Goal: Task Accomplishment & Management: Use online tool/utility

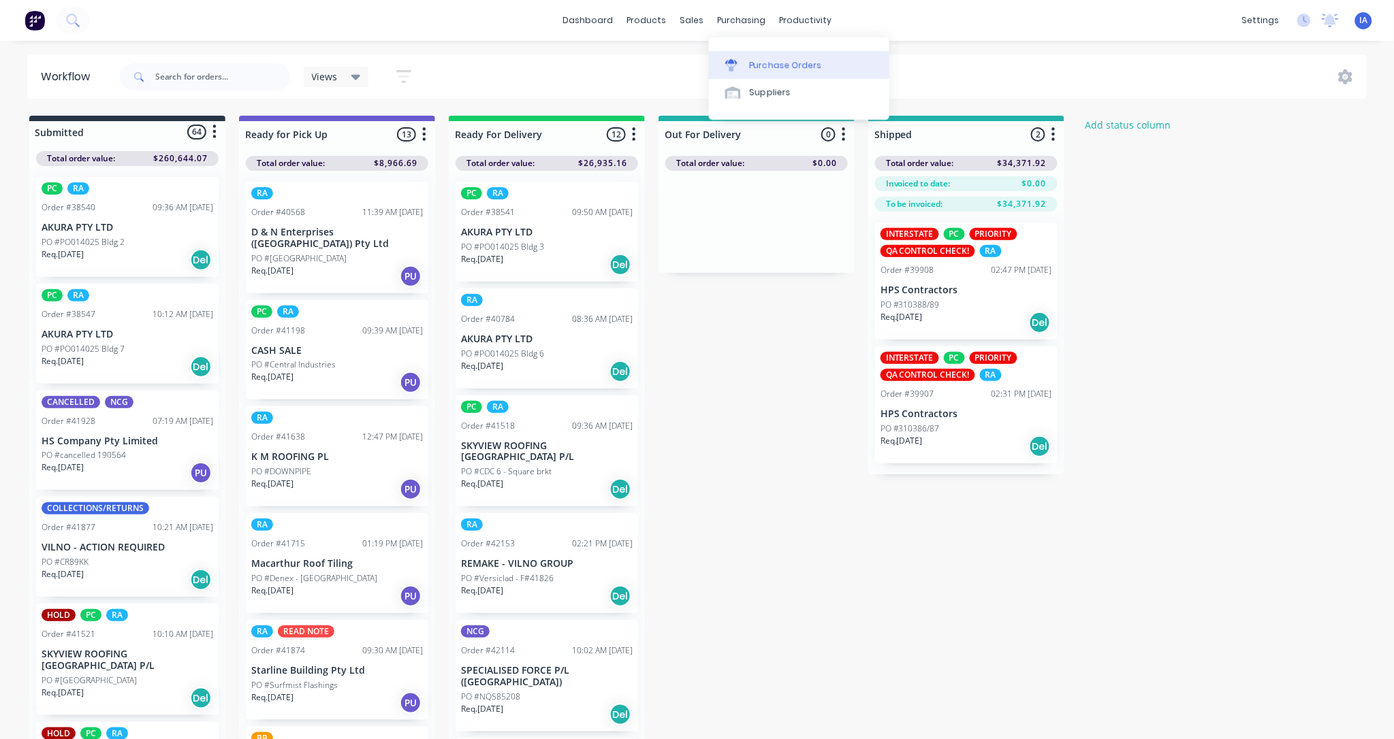
click at [788, 59] on div "Purchase Orders" at bounding box center [786, 65] width 72 height 12
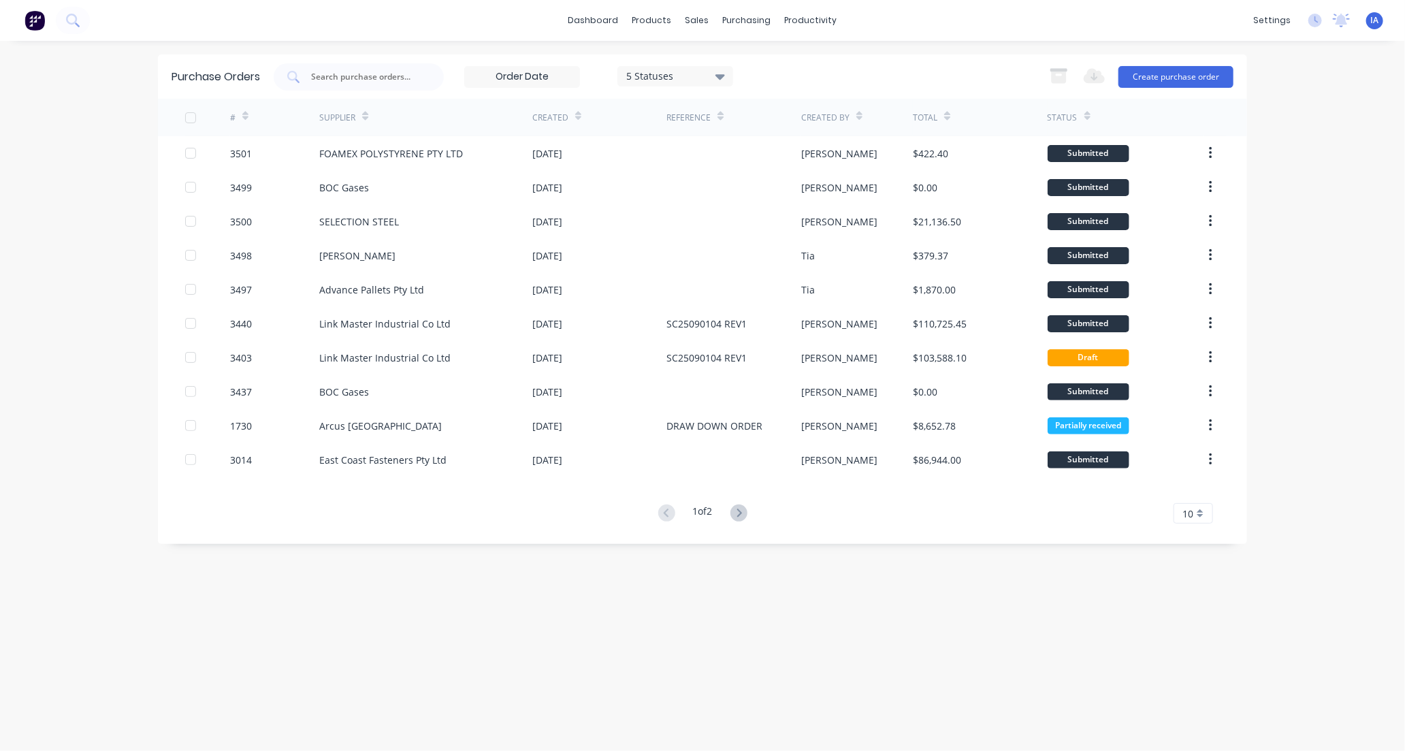
click at [500, 223] on div "SELECTION STEEL" at bounding box center [425, 221] width 213 height 34
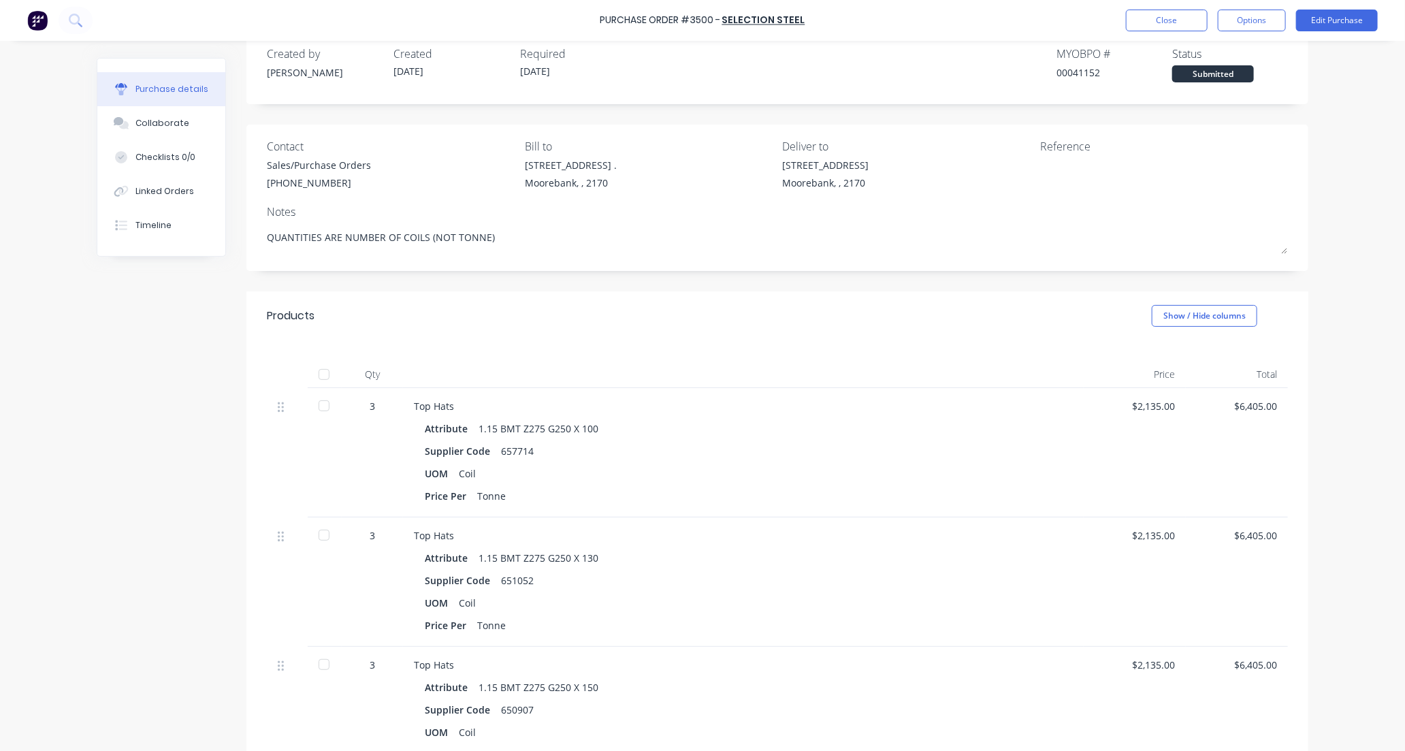
scroll to position [18, 0]
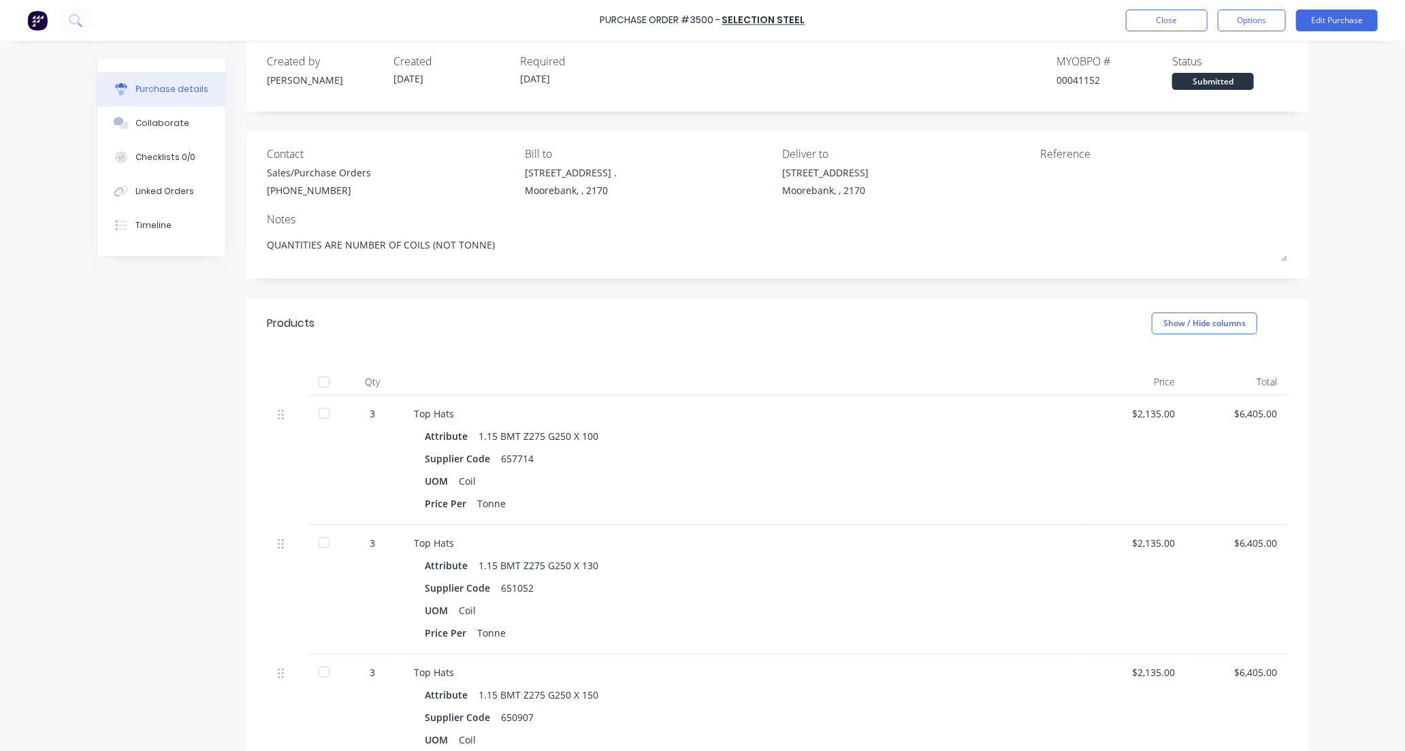
click at [321, 383] on div at bounding box center [323, 381] width 27 height 27
type textarea "x"
click at [165, 117] on div "Collaborate" at bounding box center [162, 123] width 54 height 12
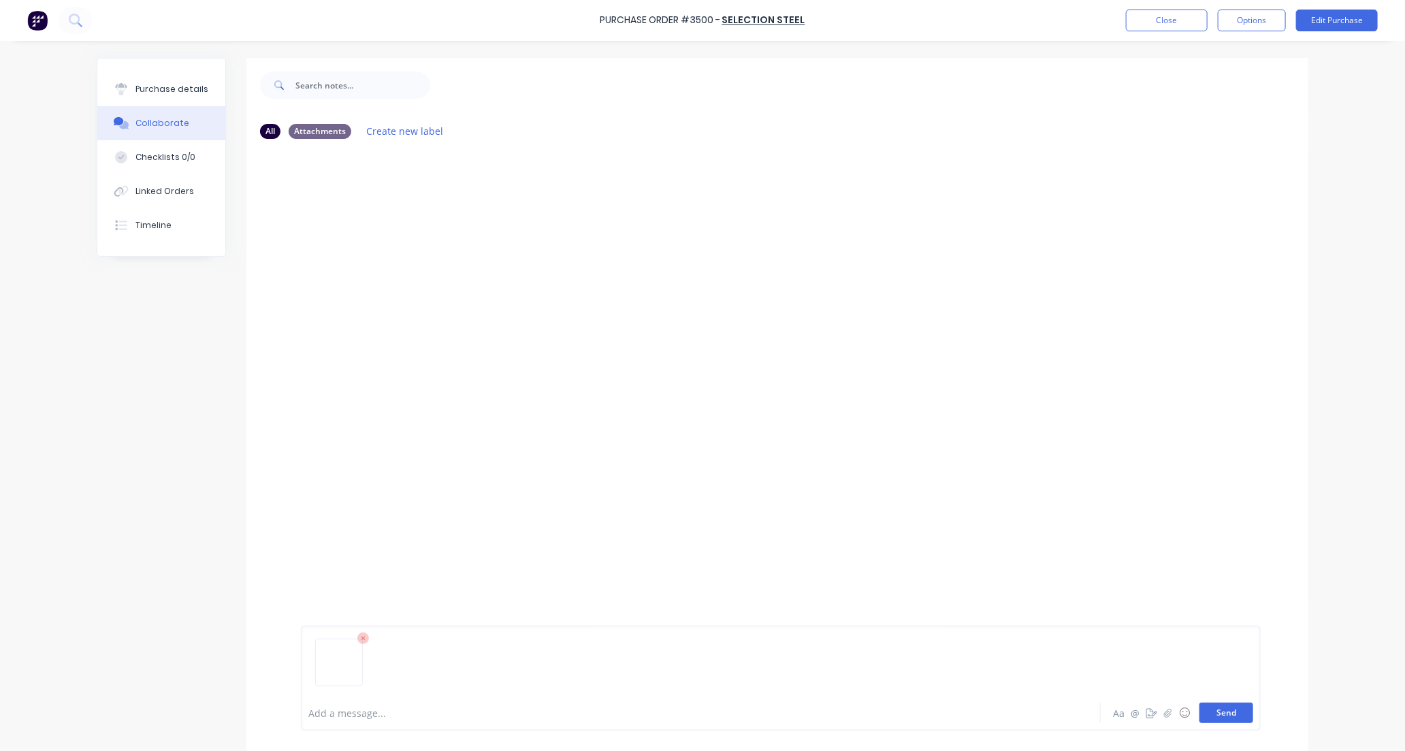
click at [1230, 711] on button "Send" at bounding box center [1227, 713] width 54 height 20
click at [1151, 19] on button "Close" at bounding box center [1167, 21] width 82 height 22
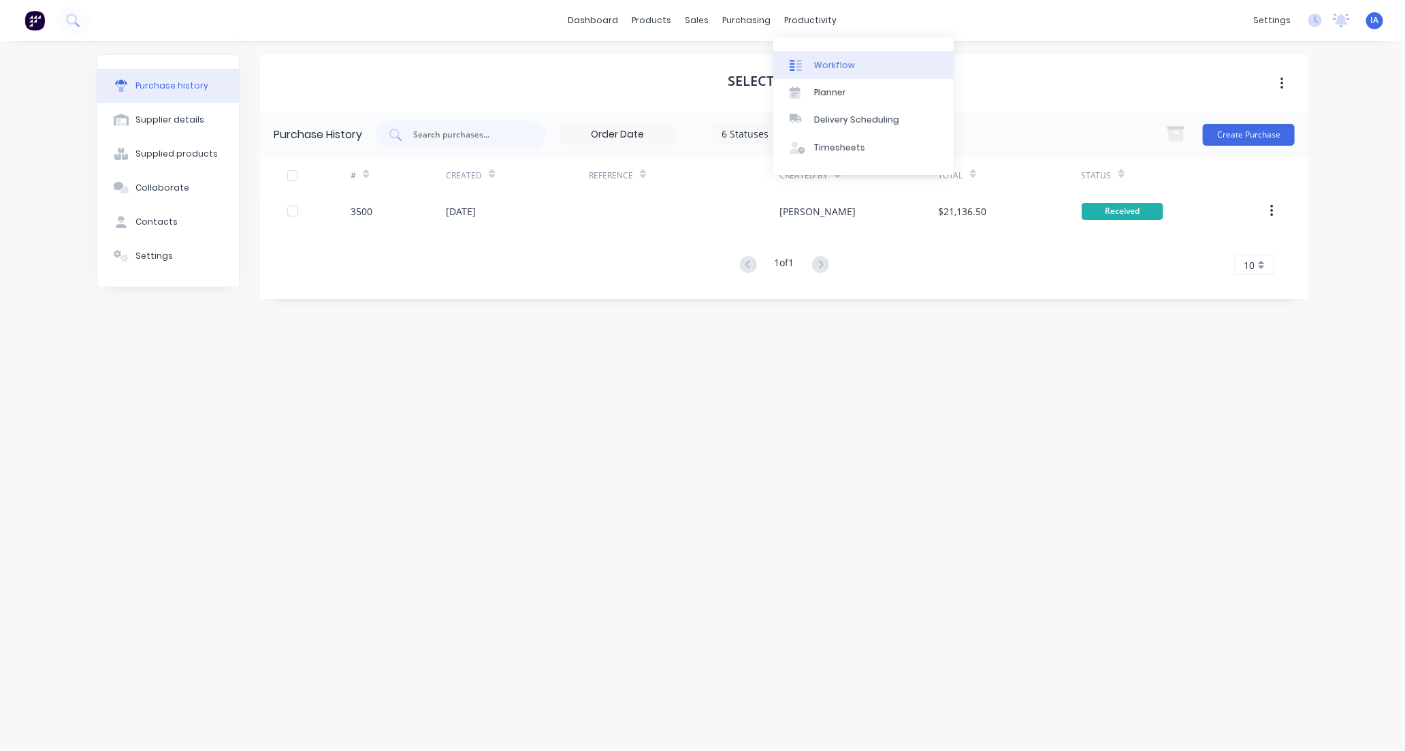
click at [856, 65] on link "Workflow" at bounding box center [863, 64] width 180 height 27
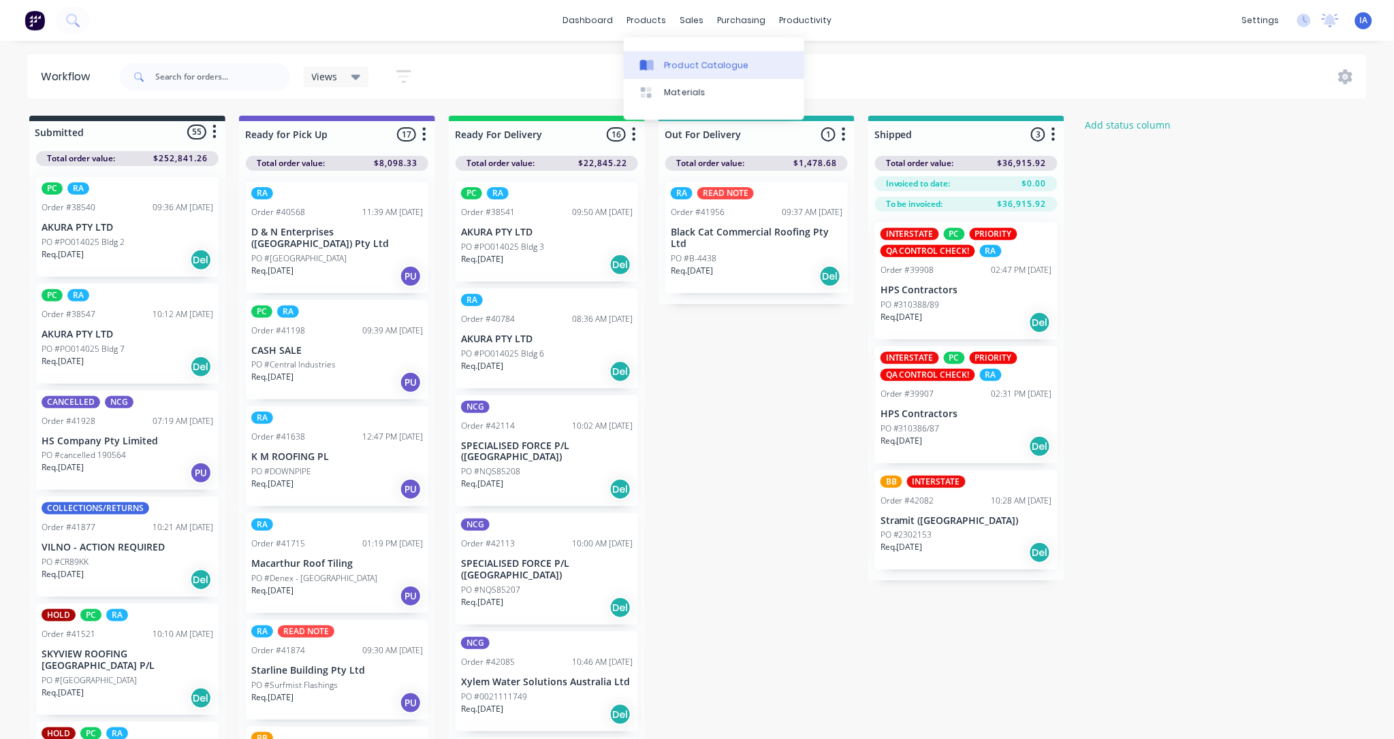
click at [677, 62] on div "Product Catalogue" at bounding box center [706, 65] width 84 height 12
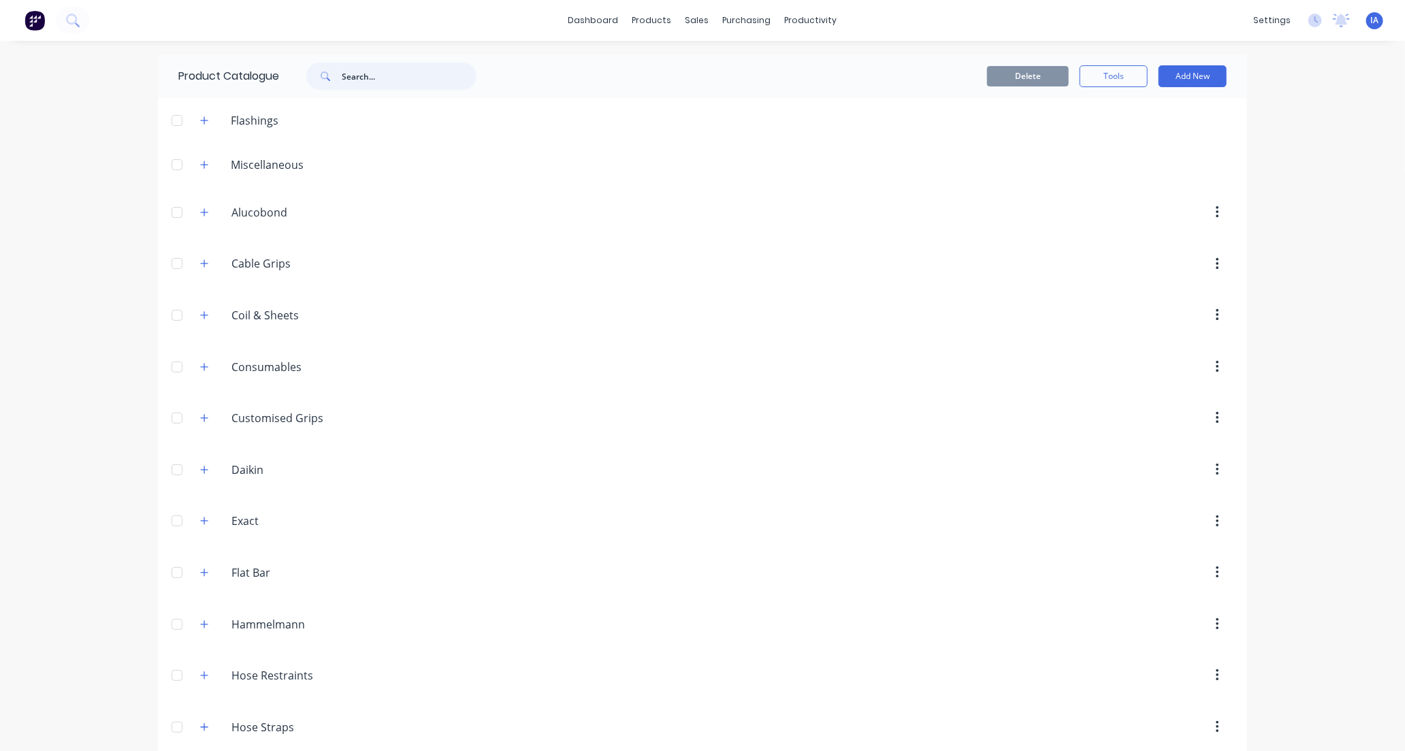
click at [370, 66] on input "text" at bounding box center [409, 76] width 135 height 27
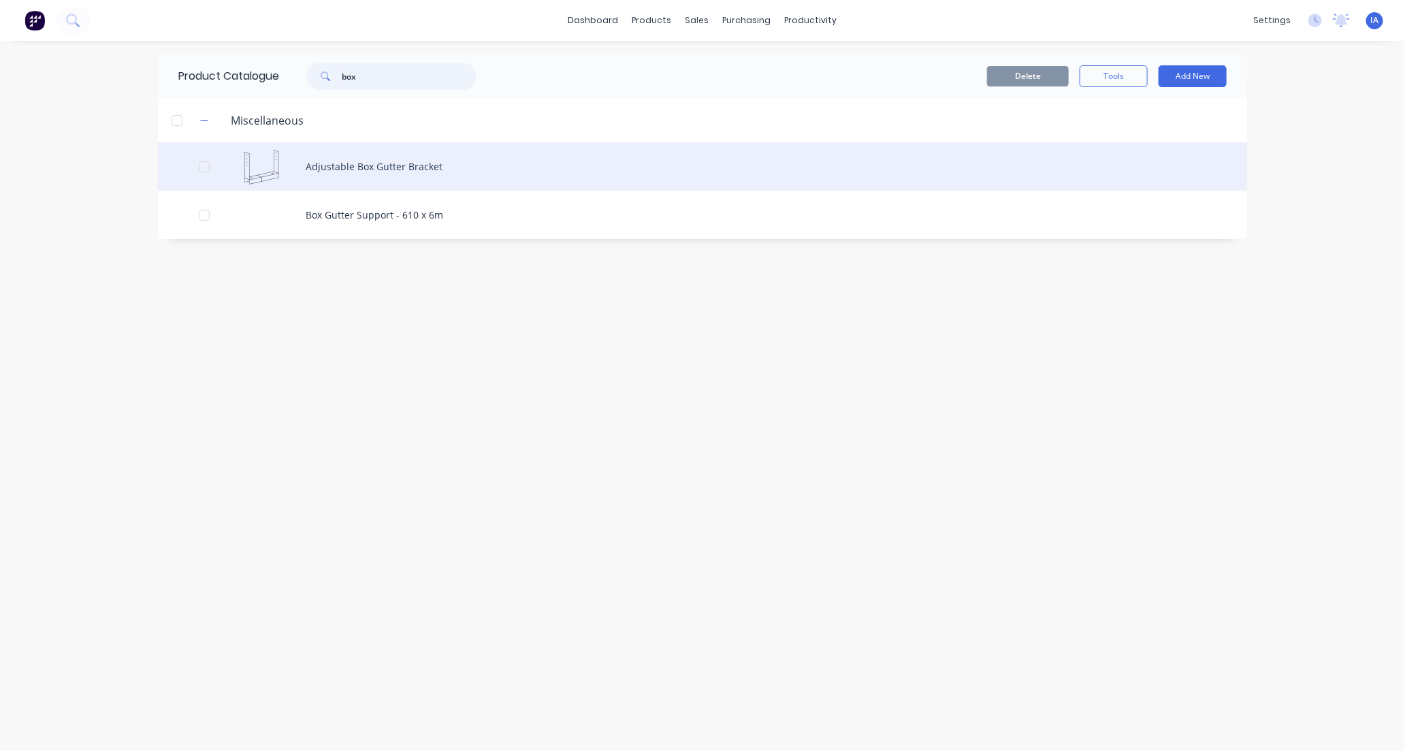
type input "box"
click at [487, 171] on div "Adjustable Box Gutter Bracket" at bounding box center [702, 166] width 1089 height 48
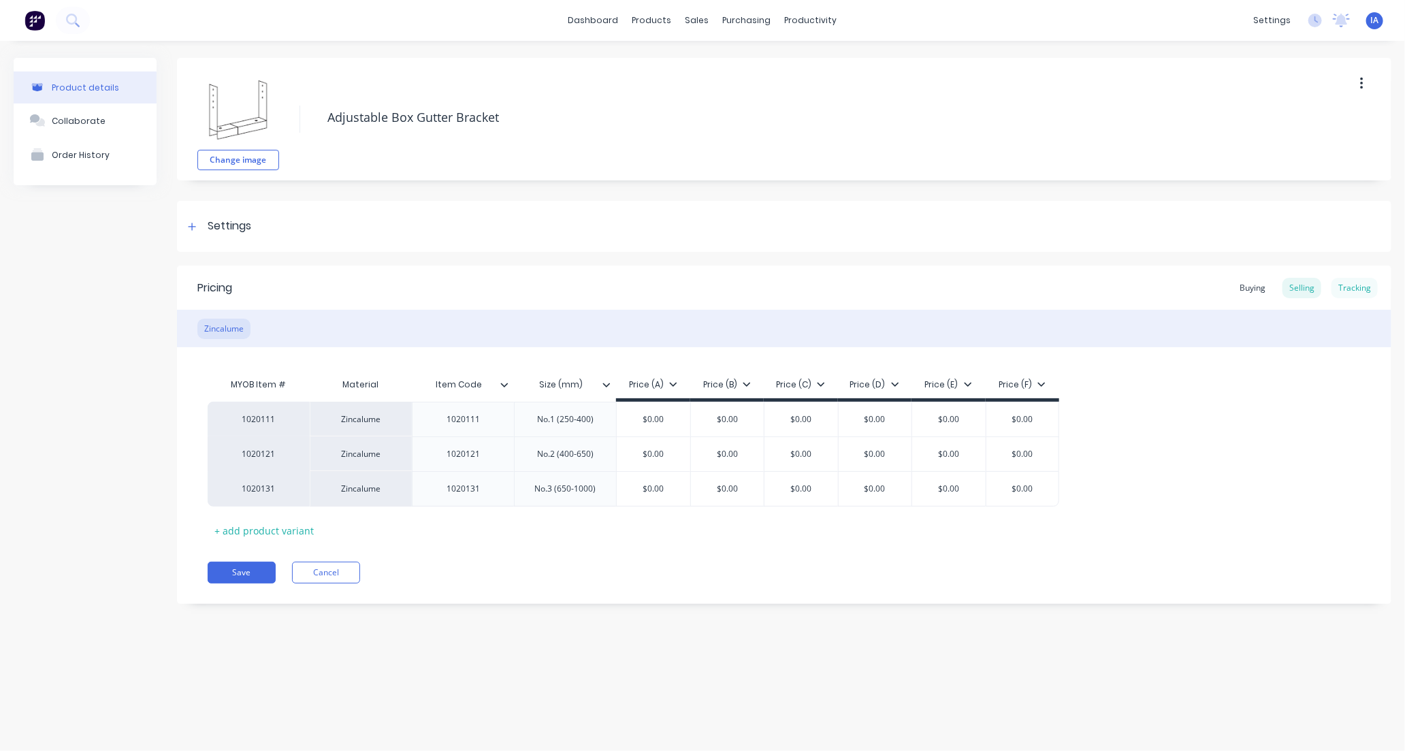
type textarea "x"
click at [1362, 283] on div "Tracking" at bounding box center [1355, 288] width 46 height 20
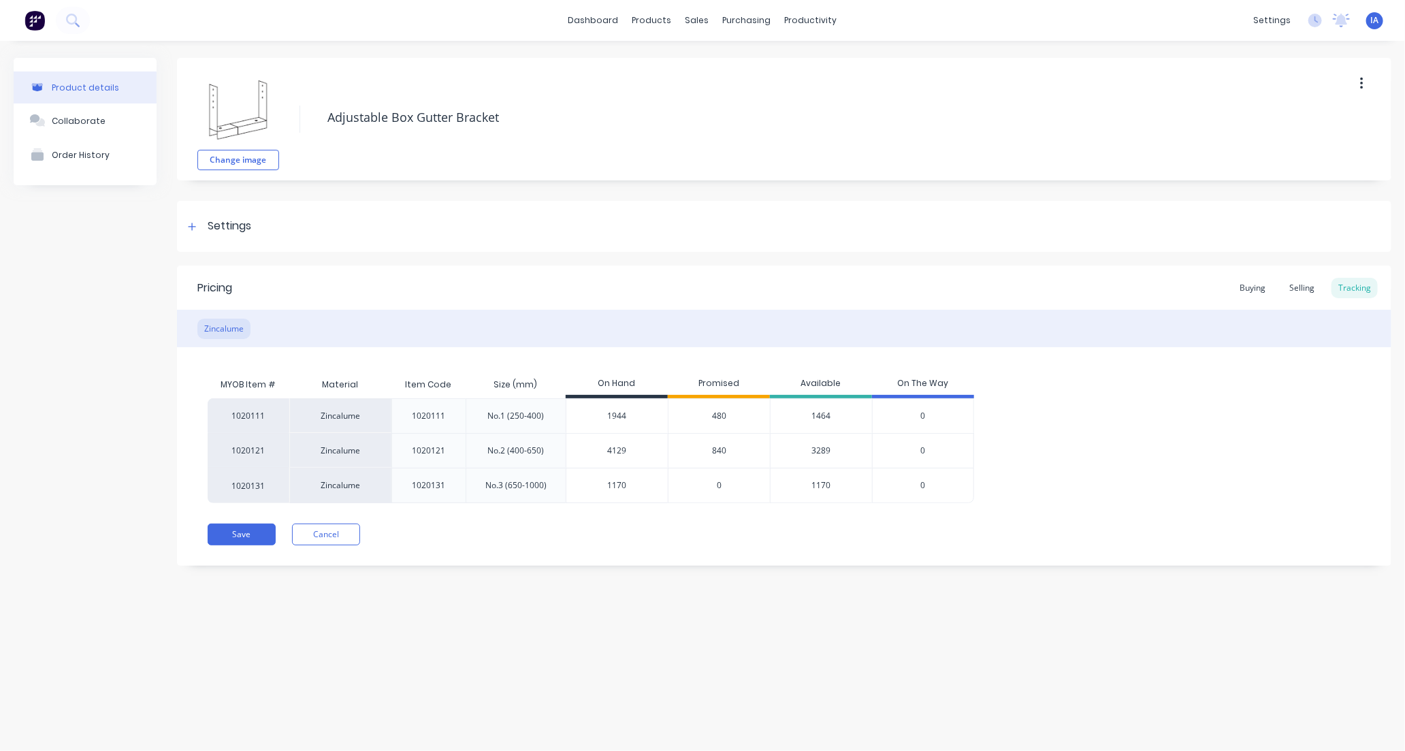
click at [600, 452] on input "4129" at bounding box center [616, 451] width 101 height 12
type input "129"
type textarea "x"
type input "9"
type textarea "x"
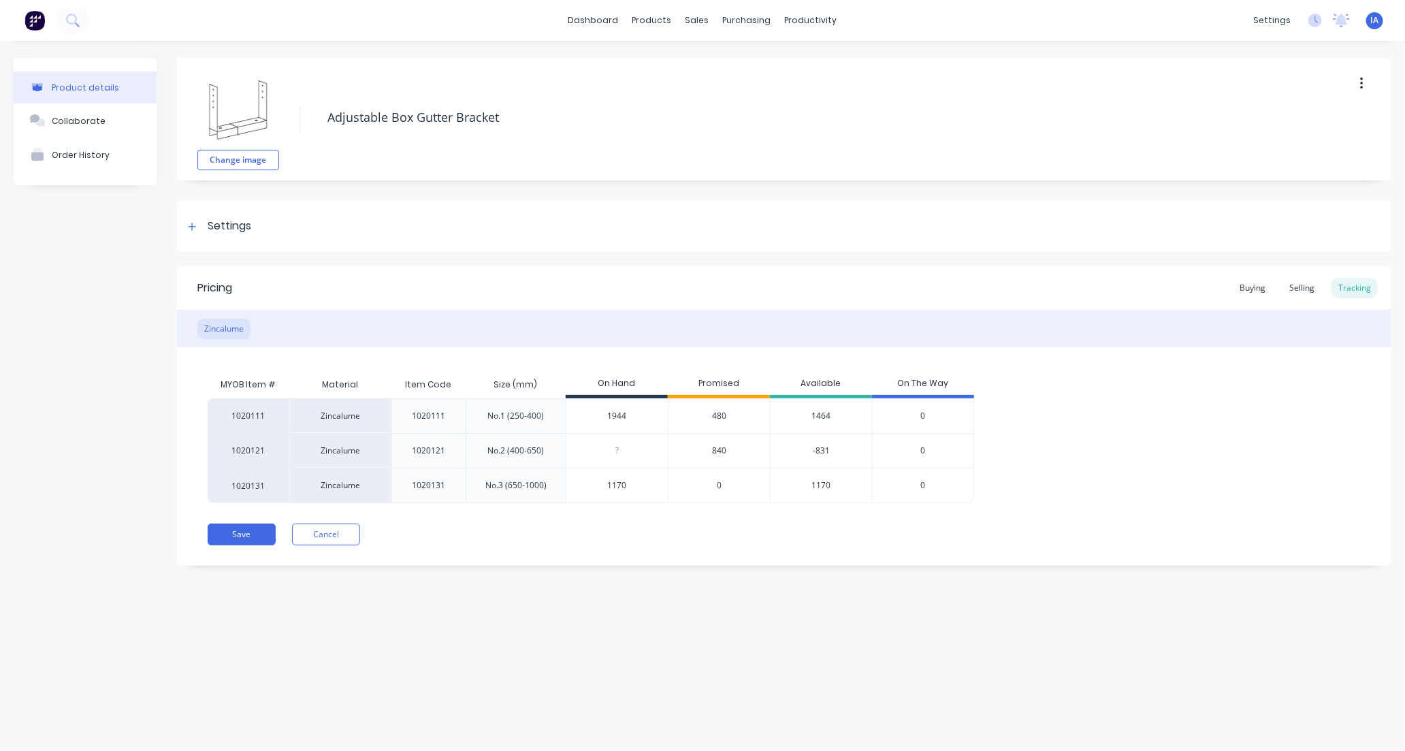
type textarea "x"
type input "2"
type textarea "x"
type input "288"
type textarea "x"
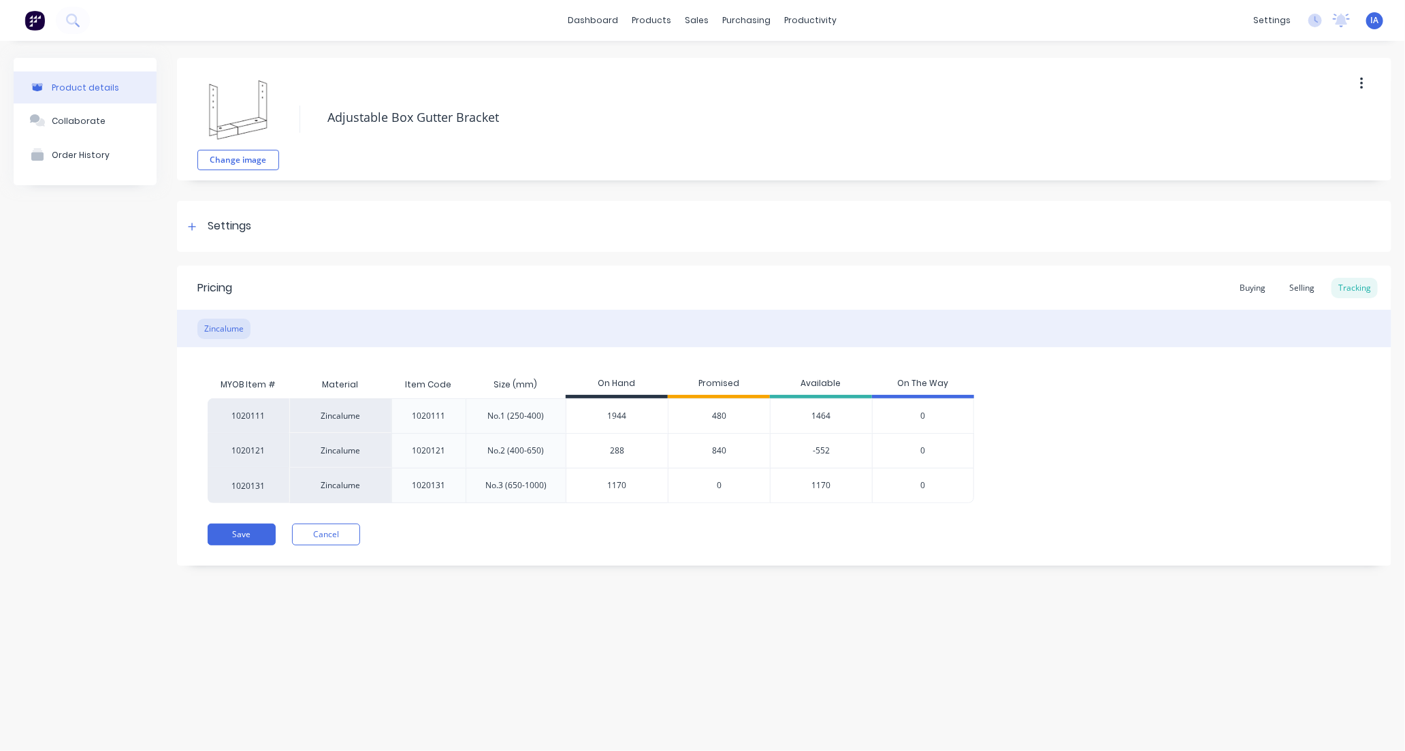
type input "2880"
type textarea "x"
type input "2880"
click at [737, 601] on div "Product details Collaborate Order History Change image Adjustable Box Gutter Br…" at bounding box center [702, 382] width 1405 height 683
click at [249, 536] on button "Save" at bounding box center [242, 535] width 68 height 22
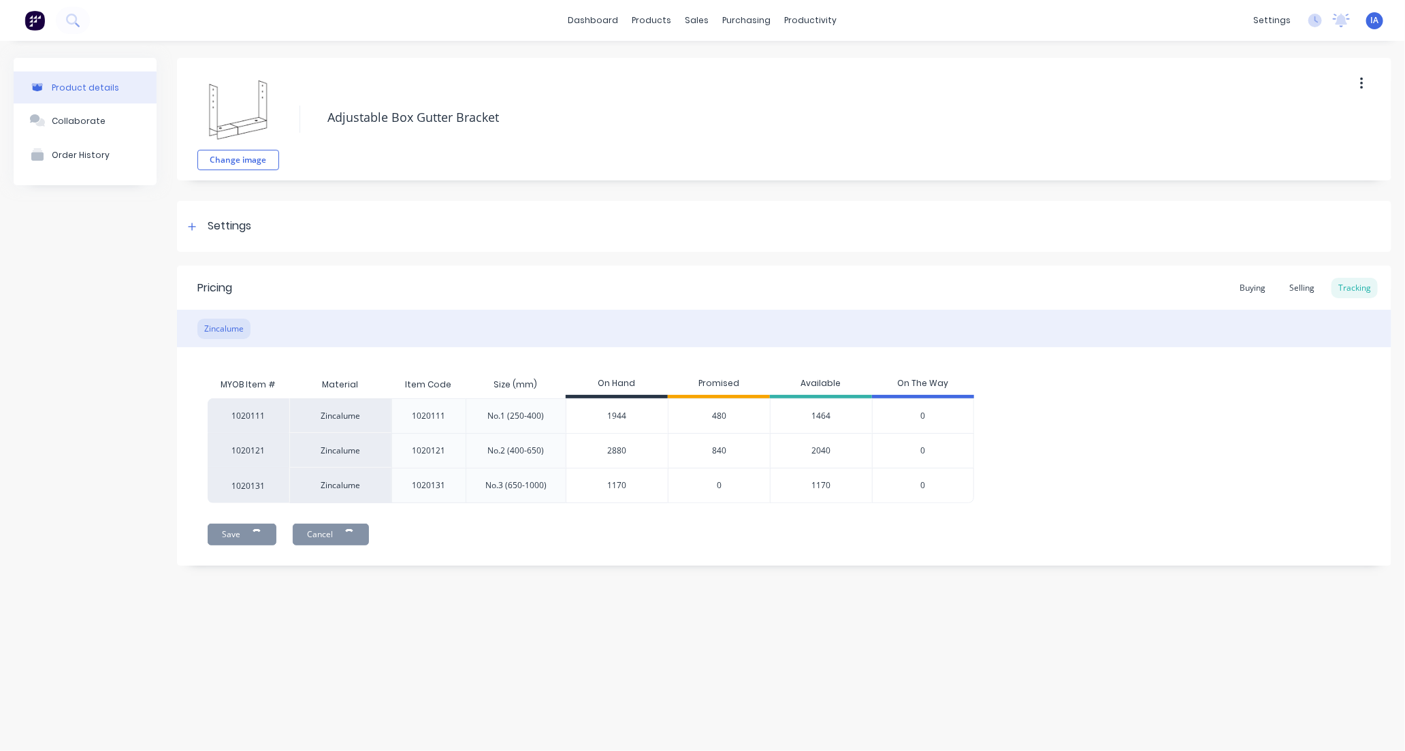
type textarea "x"
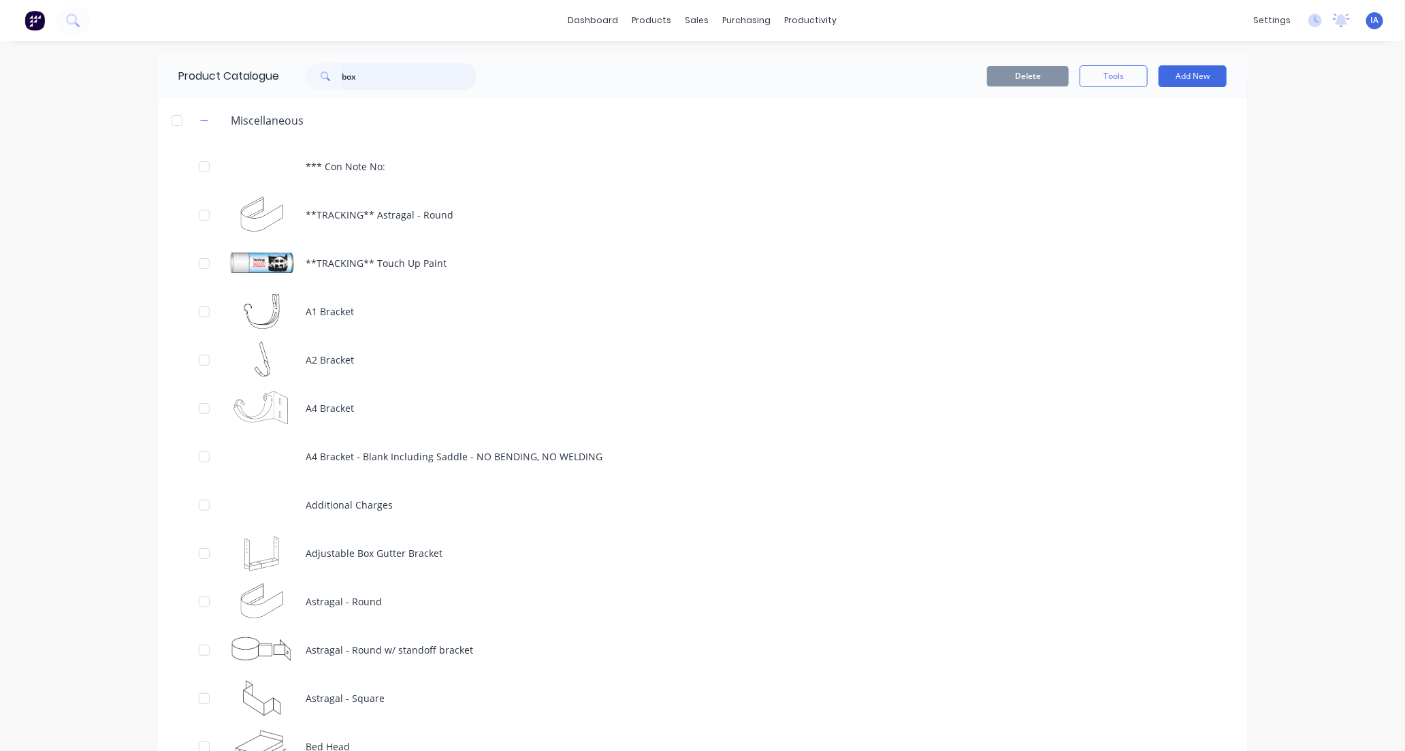
click at [388, 69] on input "box" at bounding box center [409, 76] width 135 height 27
type input "b"
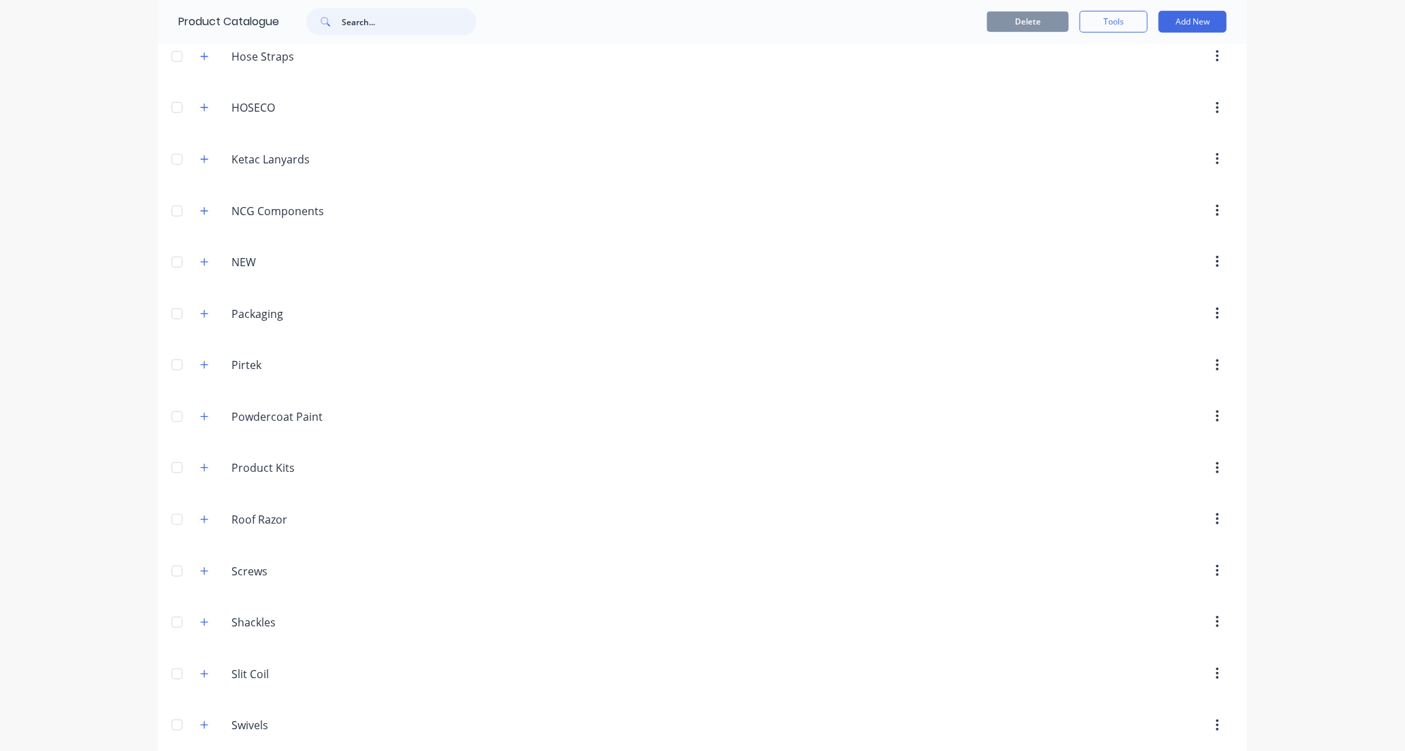
scroll to position [681, 0]
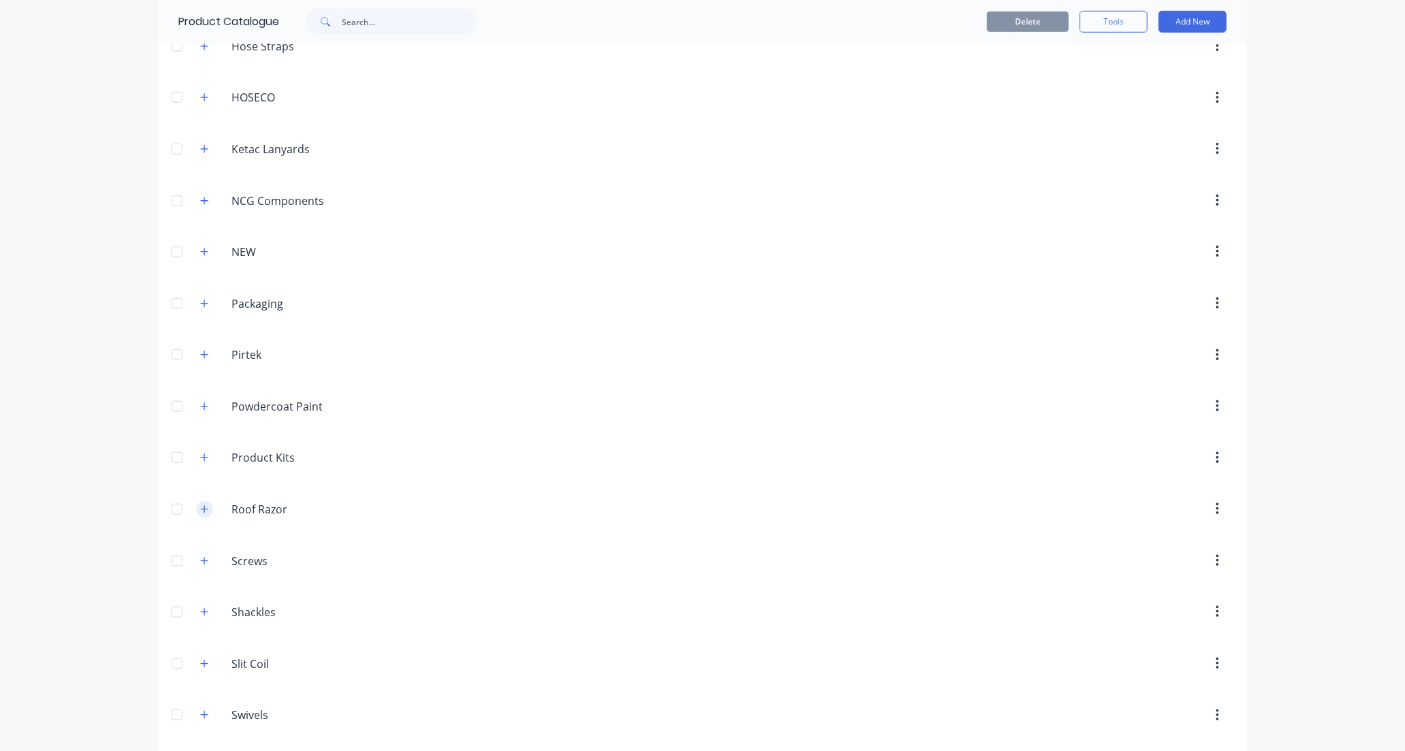
click at [201, 513] on icon "button" at bounding box center [204, 508] width 7 height 7
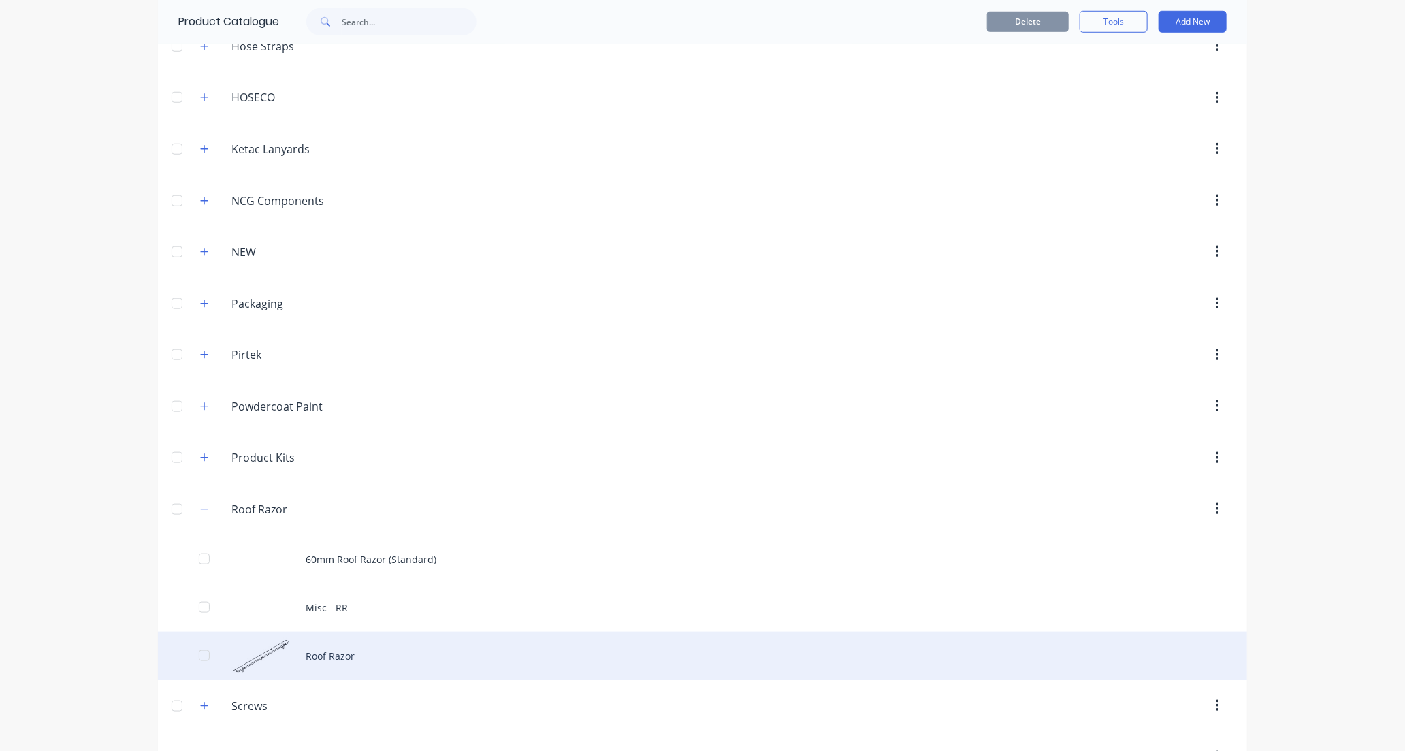
click at [414, 654] on div "Roof Razor" at bounding box center [702, 656] width 1089 height 48
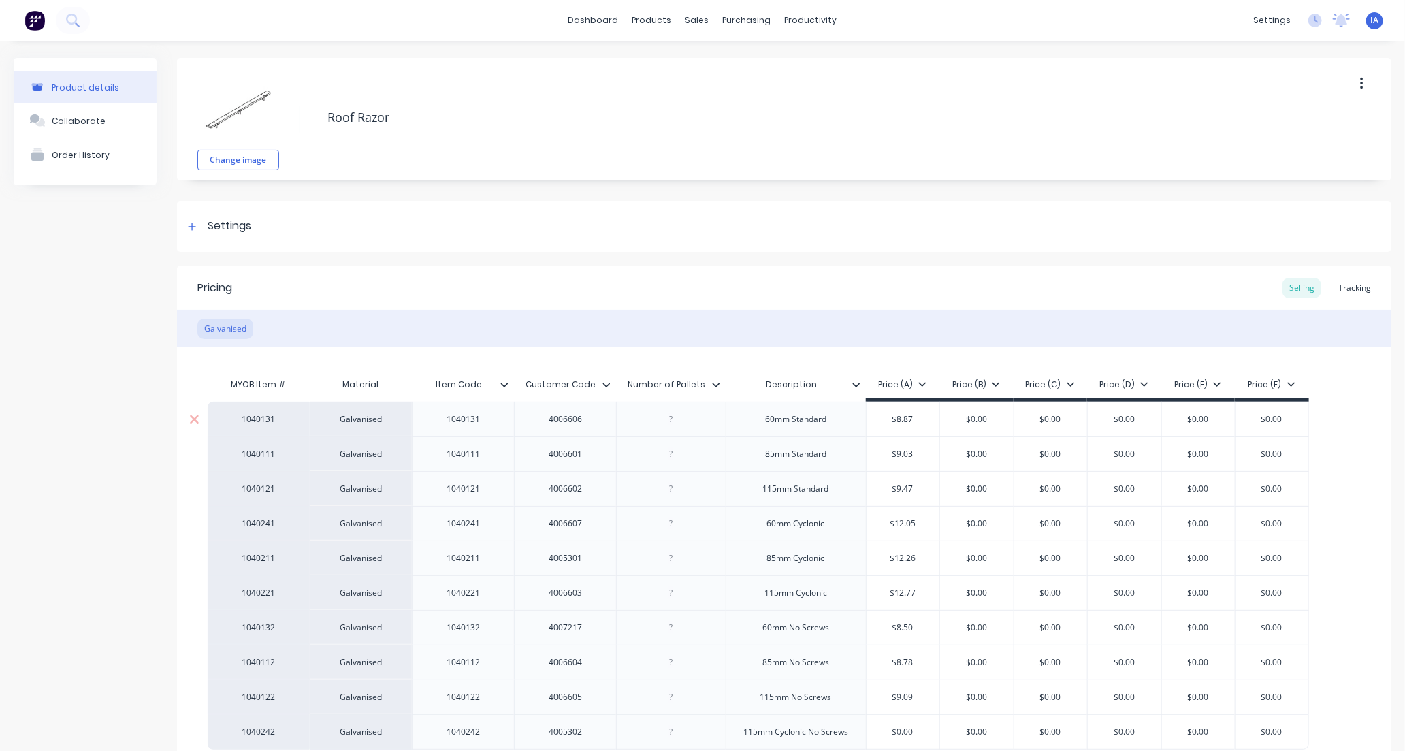
type textarea "x"
click at [1341, 285] on div "Tracking" at bounding box center [1355, 288] width 46 height 20
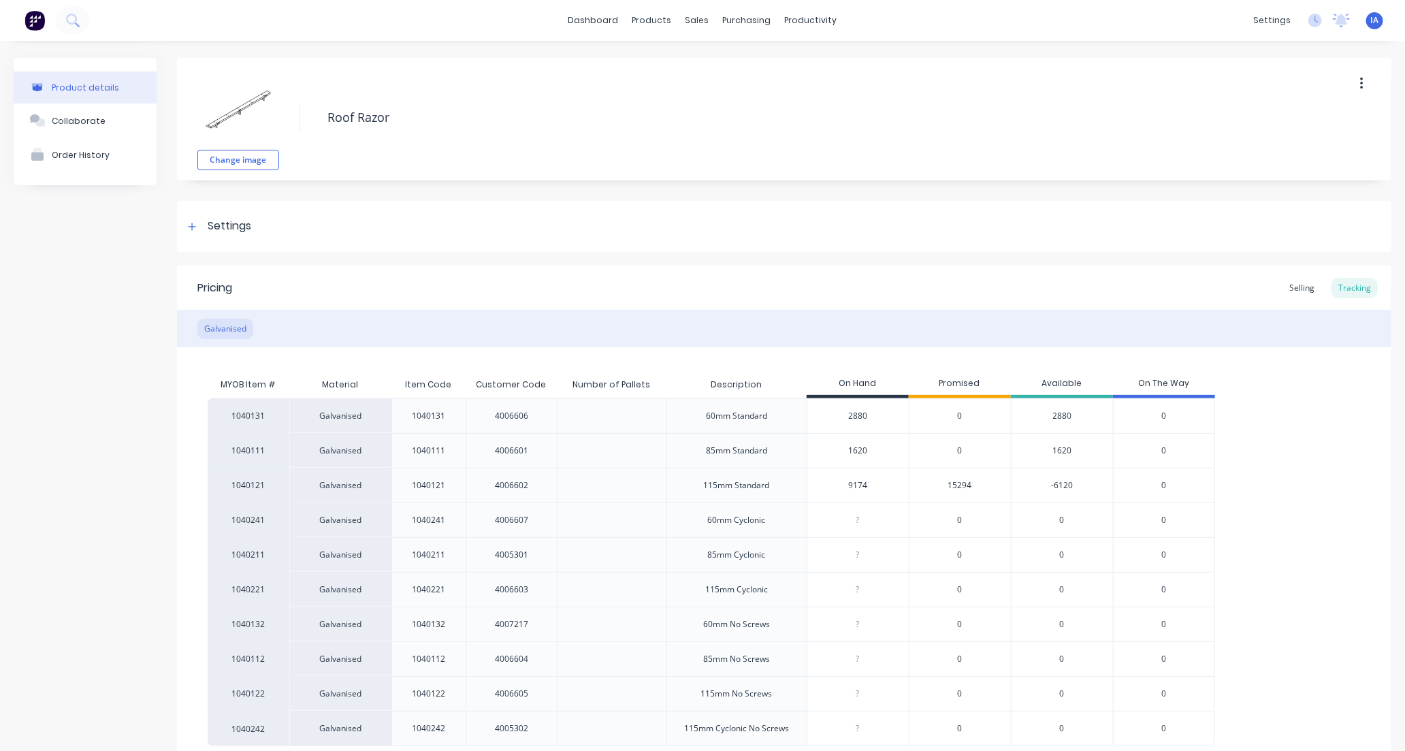
click at [852, 448] on input "1620" at bounding box center [857, 451] width 101 height 12
type input "10"
type textarea "x"
type input "1980"
type textarea "x"
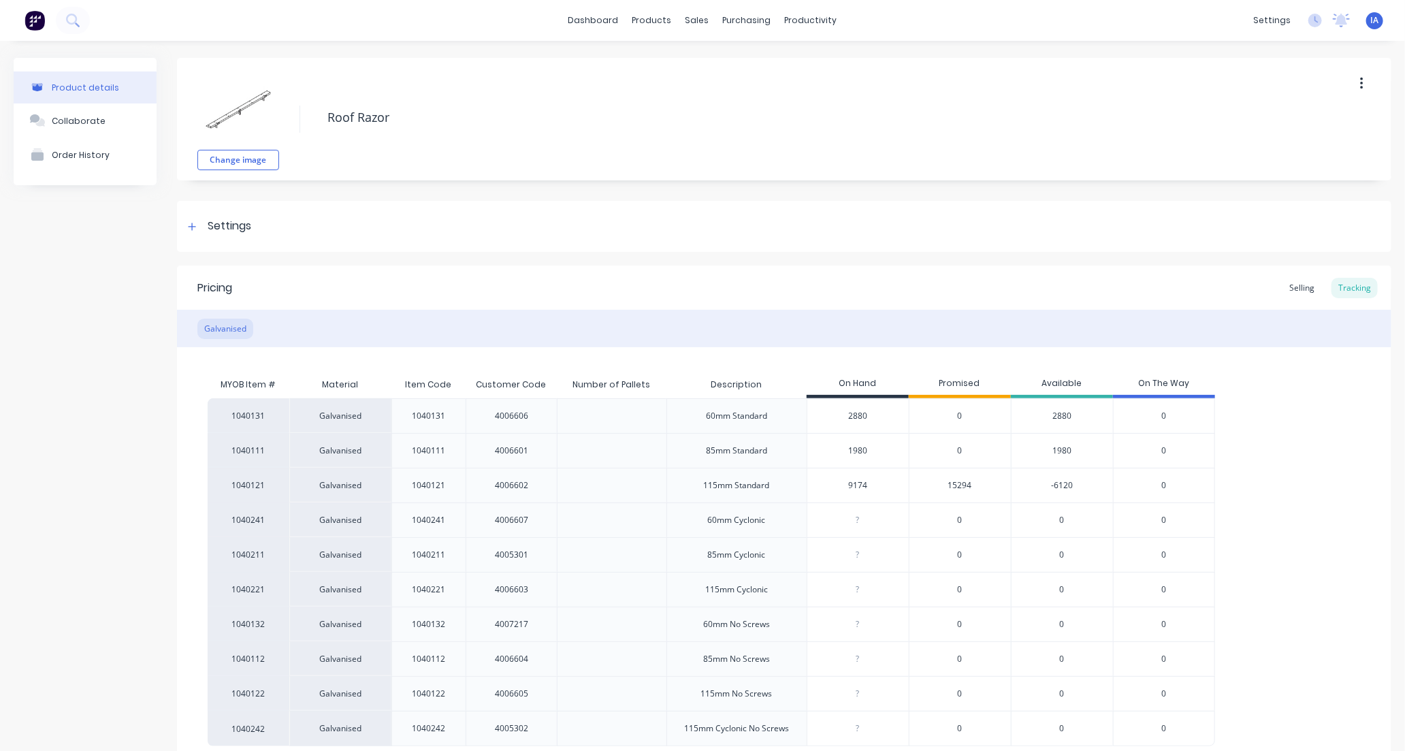
type input "1980"
click at [1303, 460] on div "1040131 Galvanised 1040131 4006606 60mm Standard 2880 0 2880 0 1040111 Galvanis…" at bounding box center [784, 572] width 1153 height 348
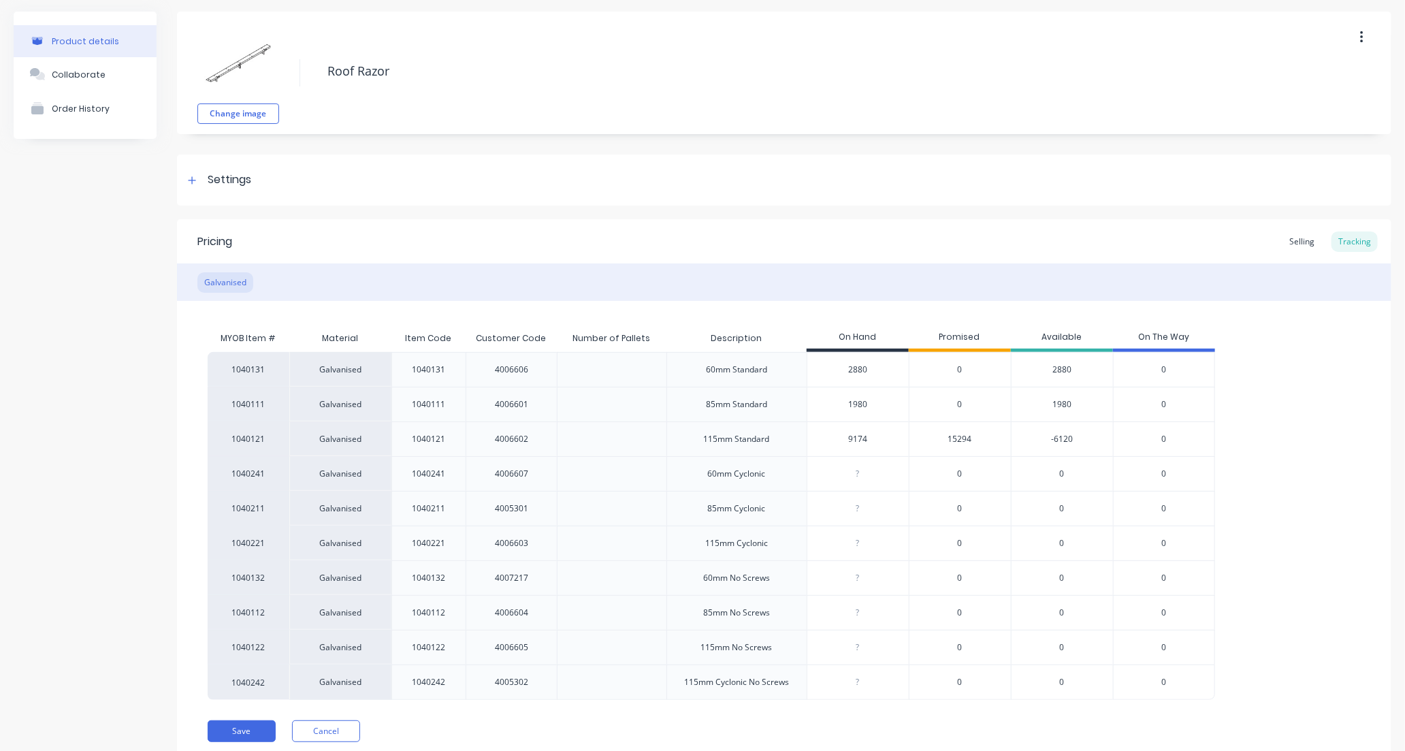
scroll to position [96, 0]
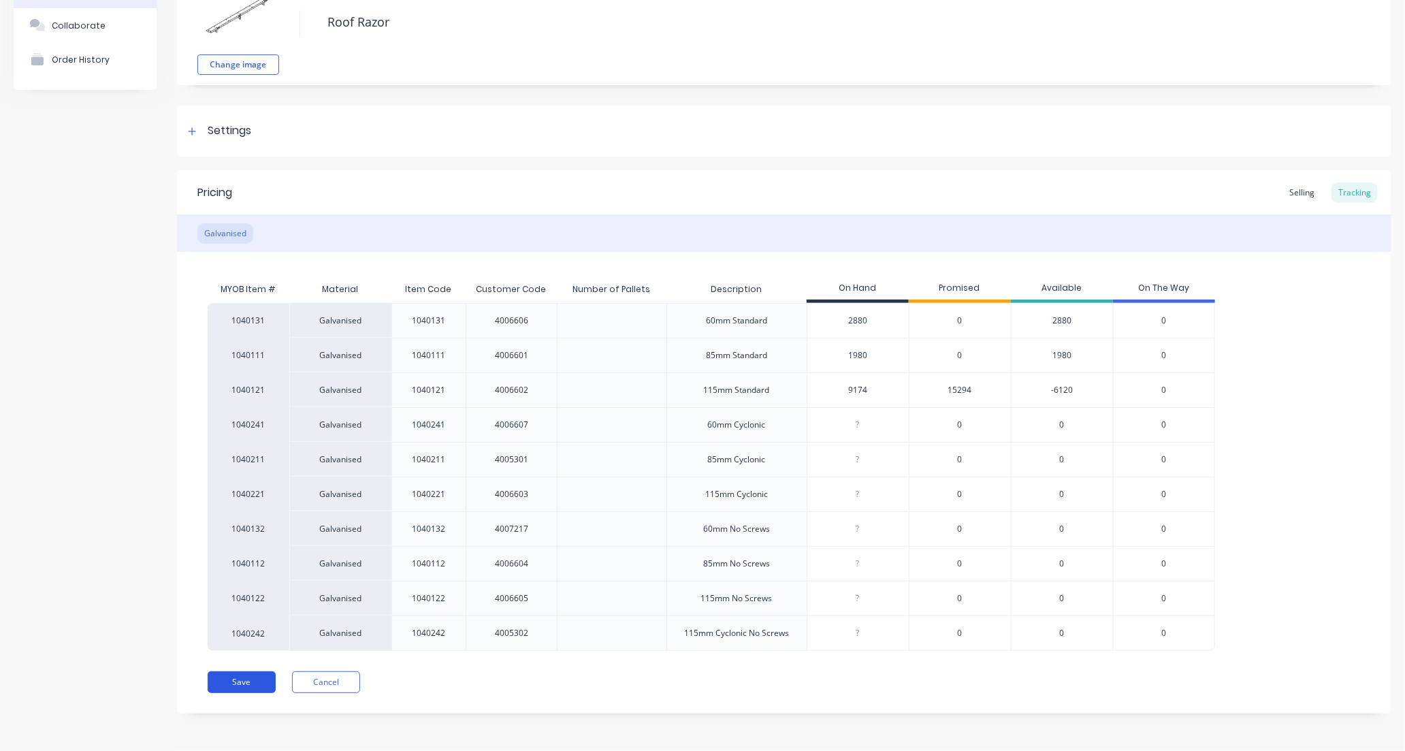
click at [252, 683] on button "Save" at bounding box center [242, 682] width 68 height 22
type textarea "x"
